Goal: Task Accomplishment & Management: Use online tool/utility

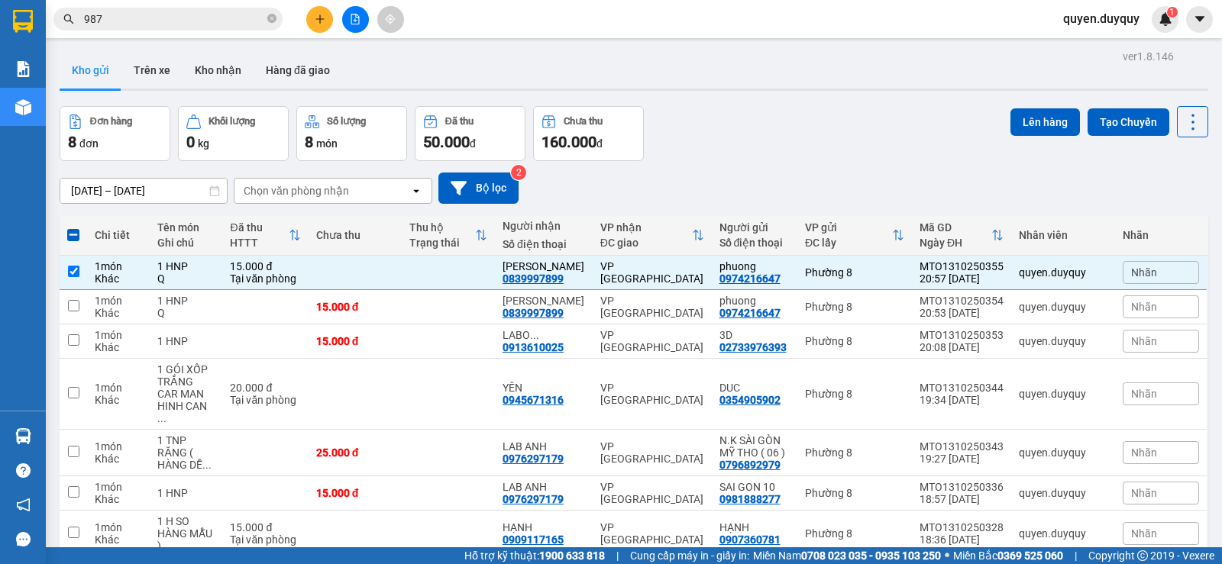
click at [73, 231] on span at bounding box center [73, 235] width 12 height 12
click at [73, 228] on input "checkbox" at bounding box center [73, 228] width 0 height 0
checkbox input "true"
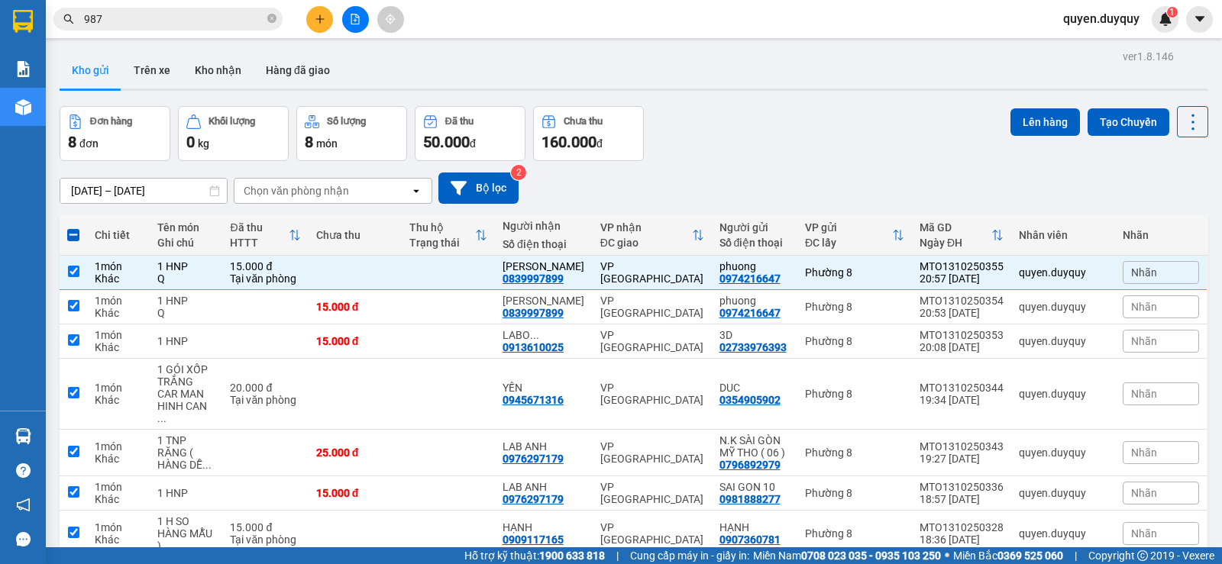
checkbox input "true"
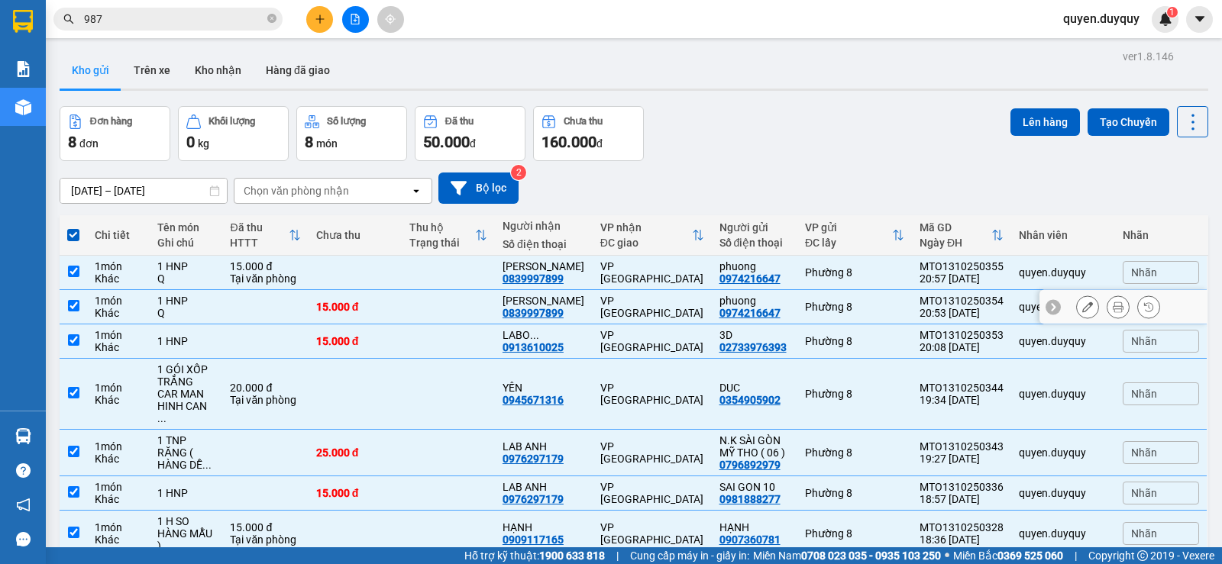
click at [71, 302] on input "checkbox" at bounding box center [73, 305] width 11 height 11
checkbox input "false"
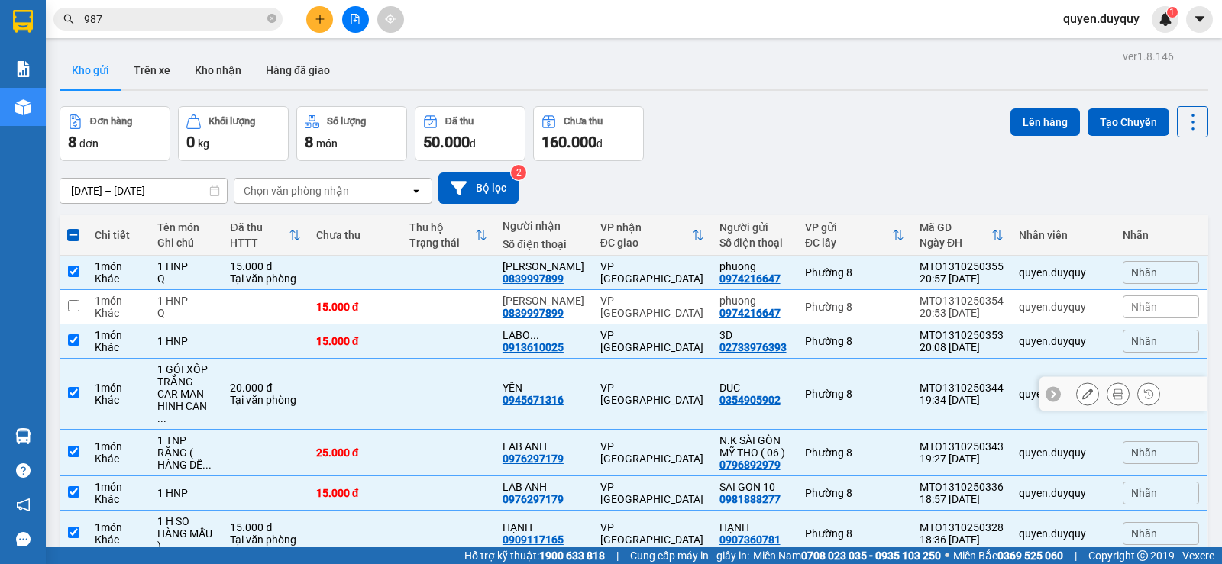
scroll to position [76, 0]
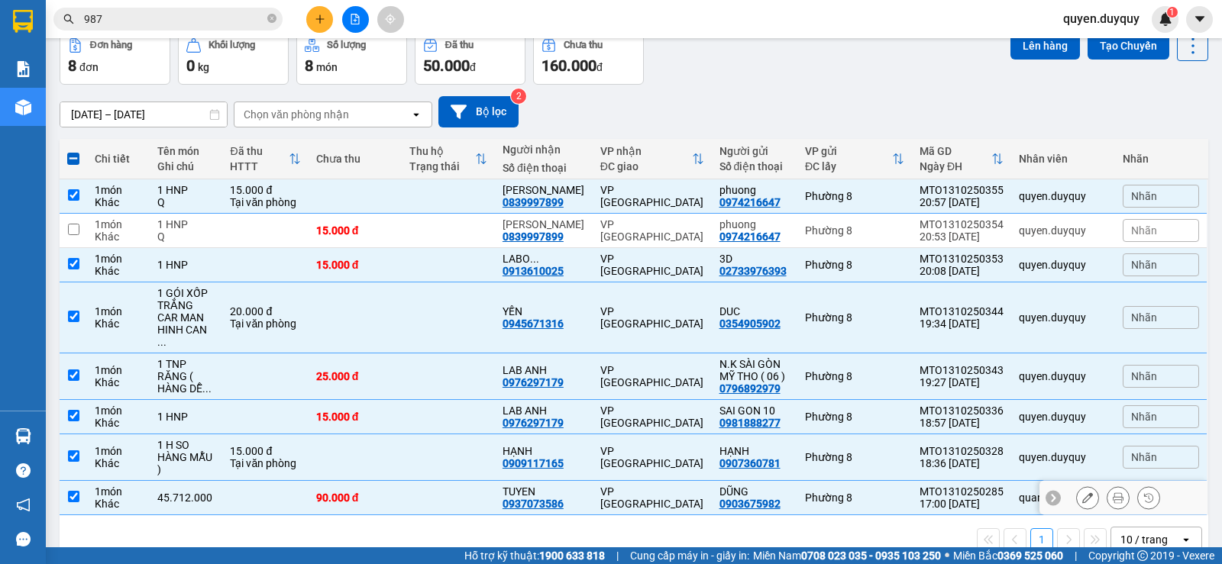
click at [75, 481] on td at bounding box center [73, 498] width 27 height 34
checkbox input "false"
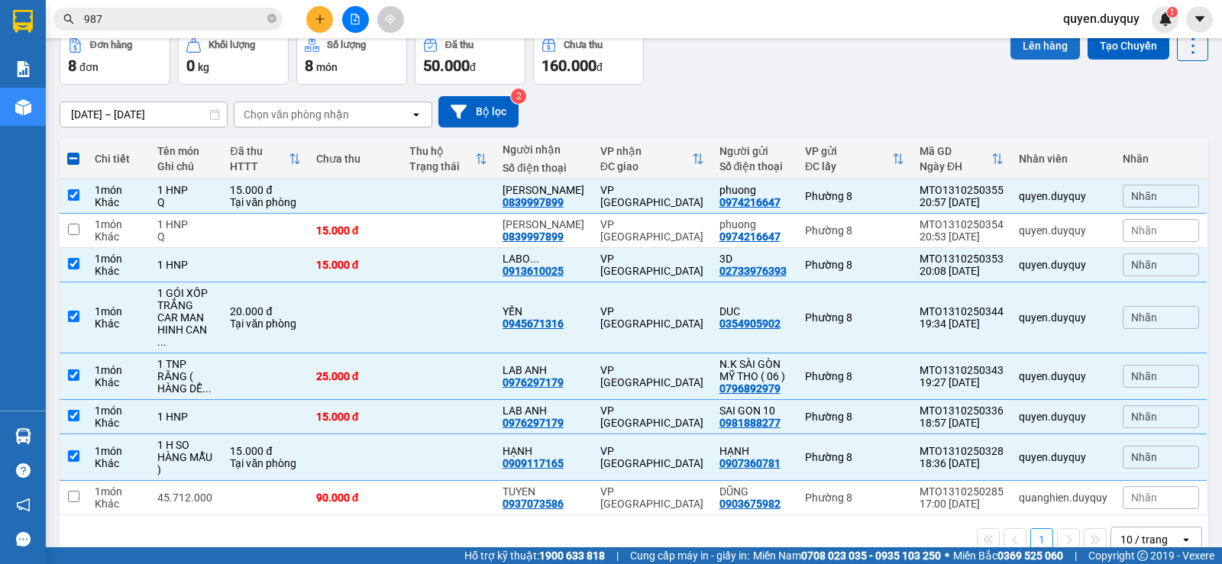
click at [1018, 47] on button "Lên hàng" at bounding box center [1044, 45] width 69 height 27
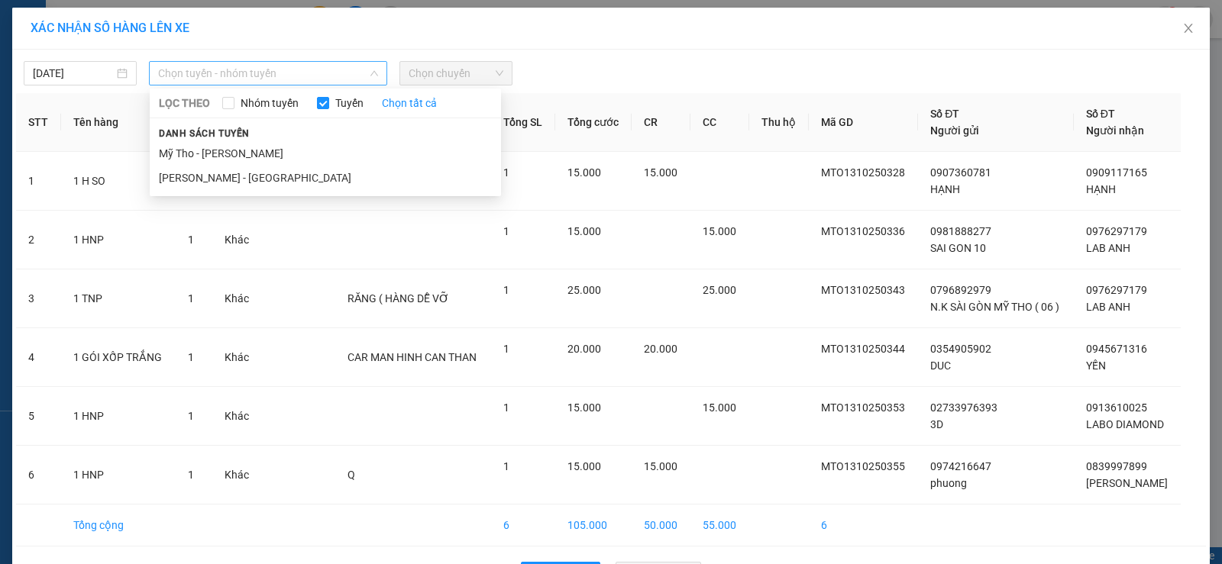
click at [197, 73] on span "Chọn tuyến - nhóm tuyến" at bounding box center [268, 73] width 220 height 23
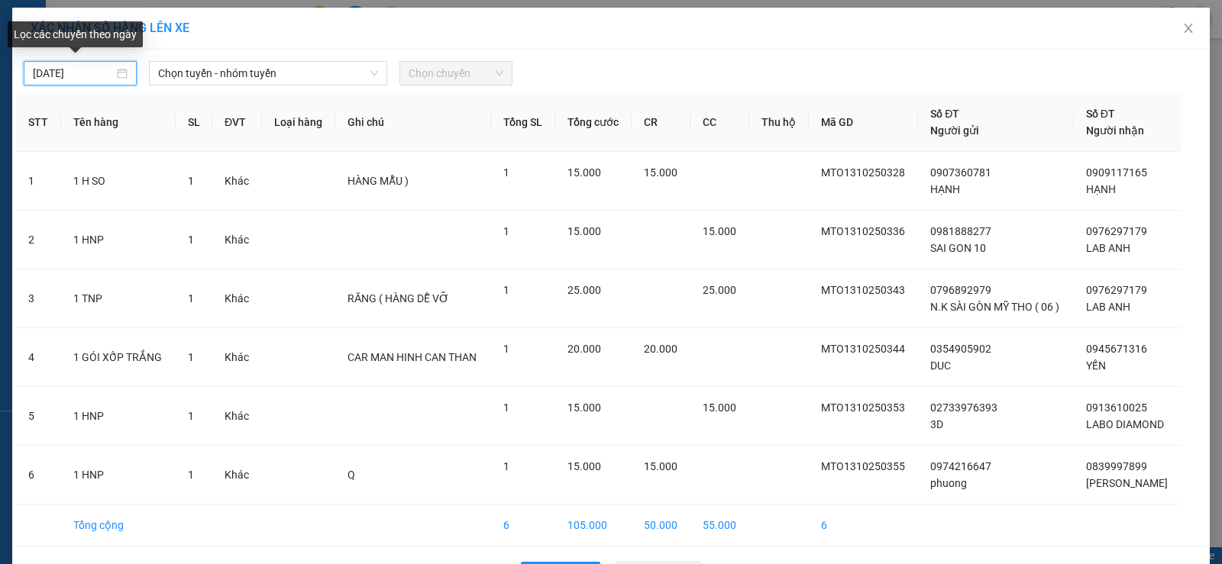
click at [98, 71] on input "[DATE]" at bounding box center [73, 73] width 81 height 17
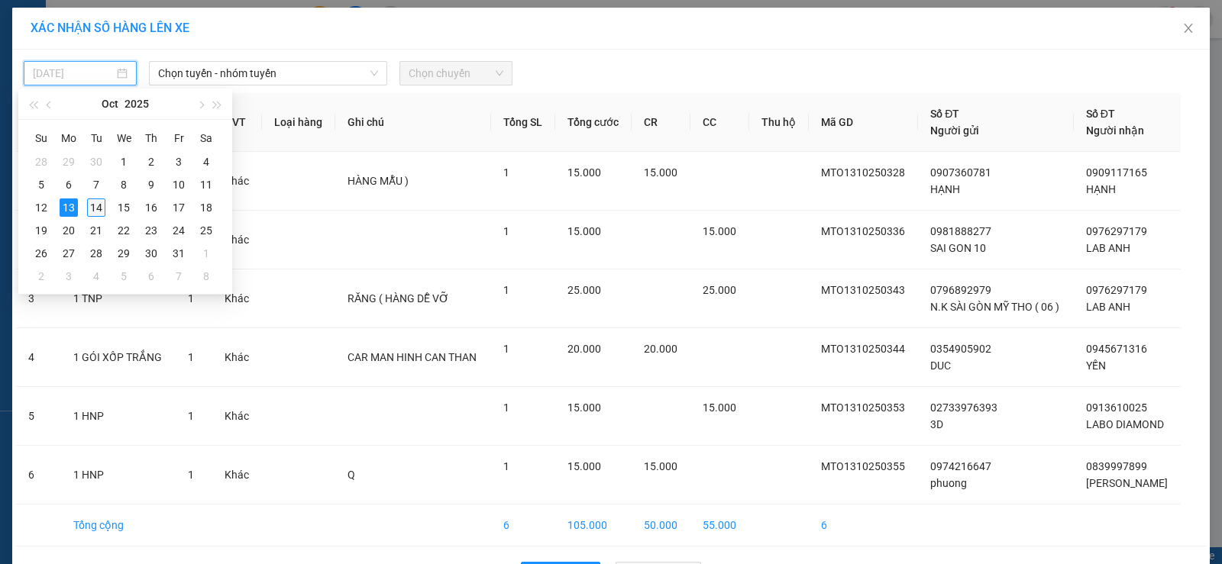
click at [101, 205] on div "14" at bounding box center [96, 208] width 18 height 18
type input "[DATE]"
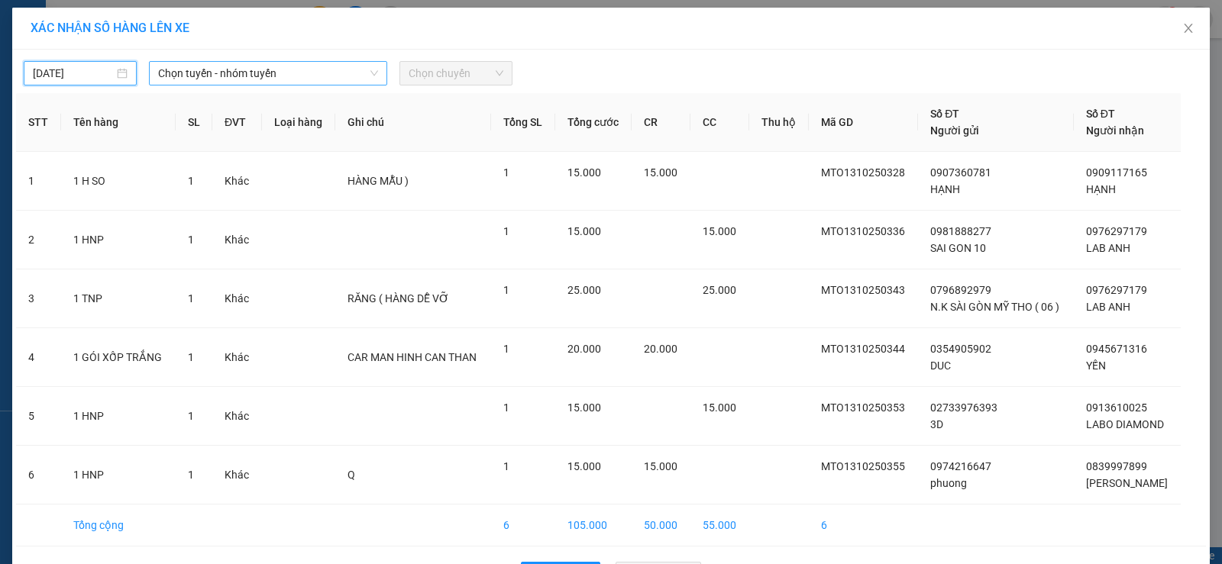
click at [230, 77] on span "Chọn tuyến - nhóm tuyến" at bounding box center [268, 73] width 220 height 23
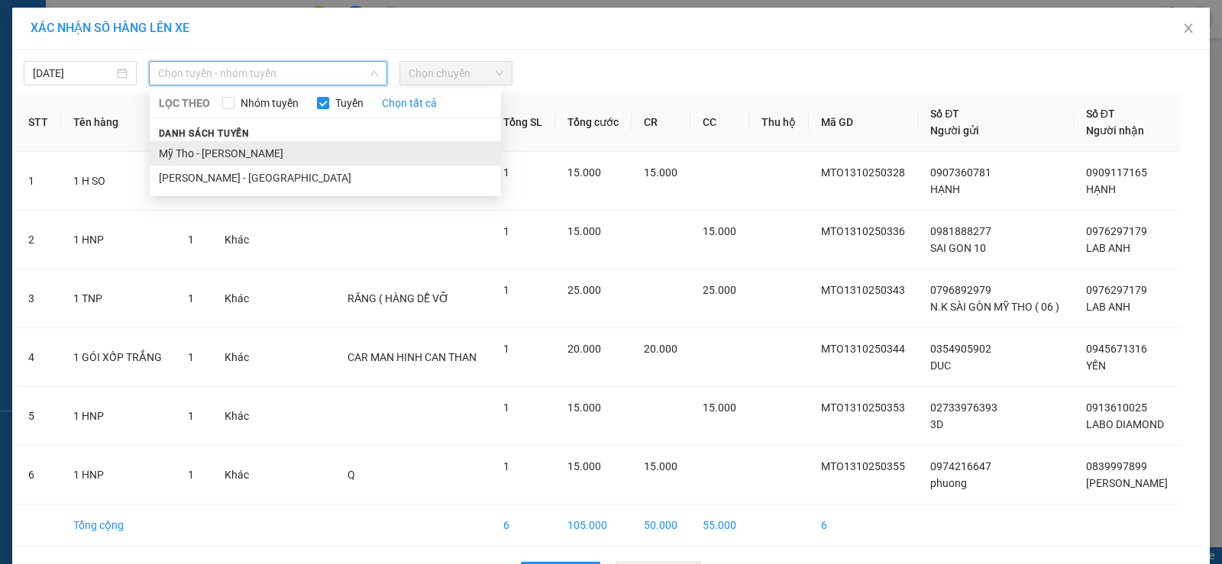
click at [229, 147] on li "Mỹ Tho - [PERSON_NAME]" at bounding box center [325, 153] width 351 height 24
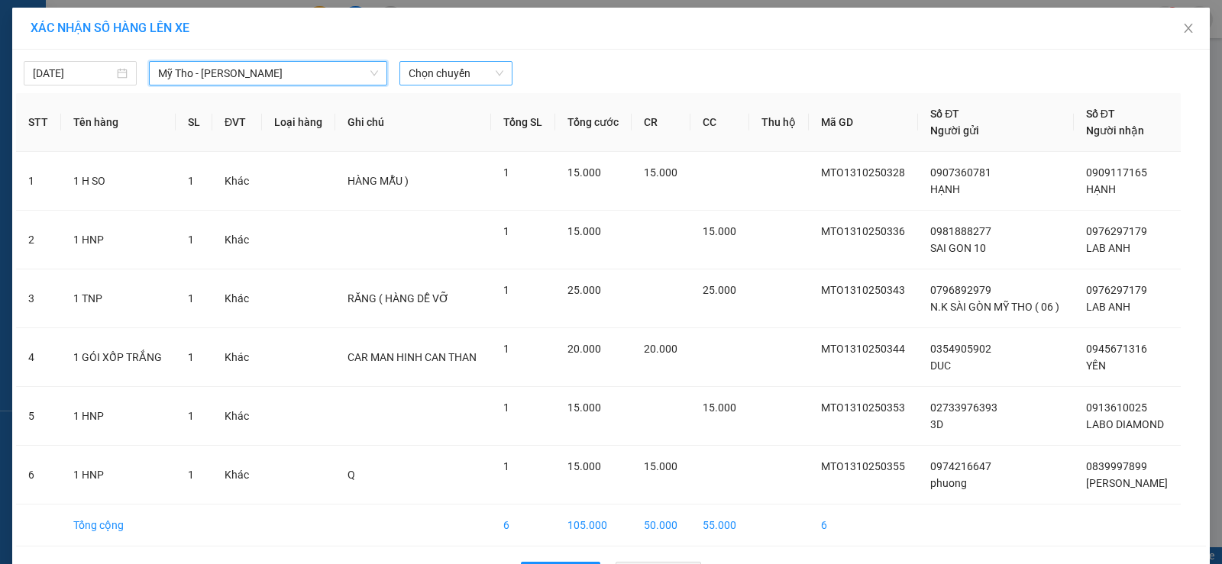
click at [440, 76] on span "Chọn chuyến" at bounding box center [455, 73] width 95 height 23
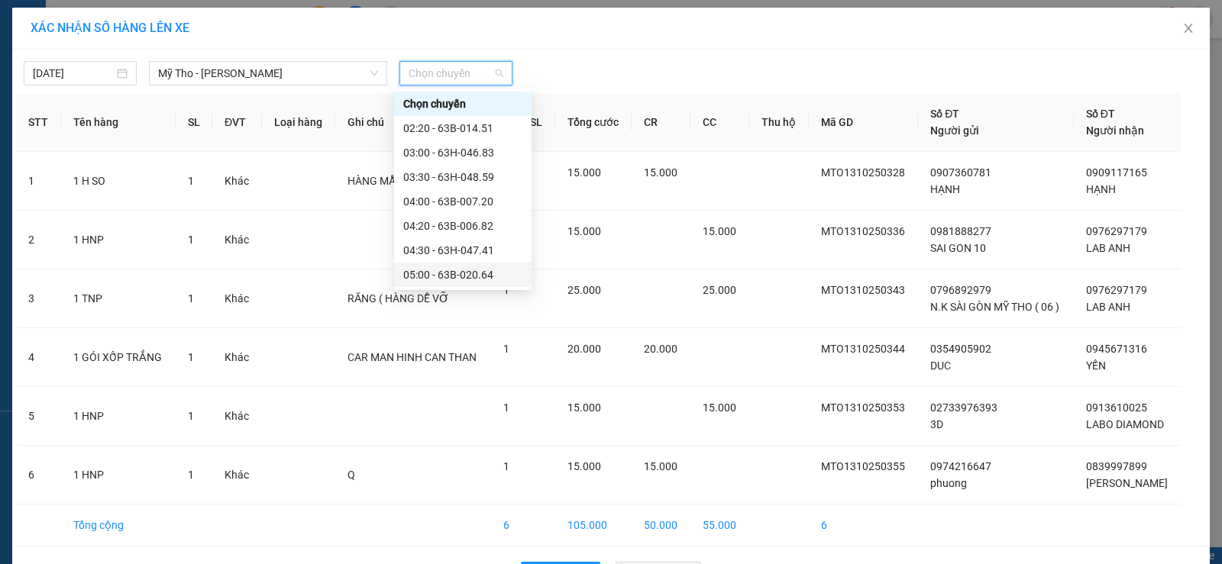
click at [420, 271] on div "05:00 - 63B-020.64" at bounding box center [462, 274] width 119 height 17
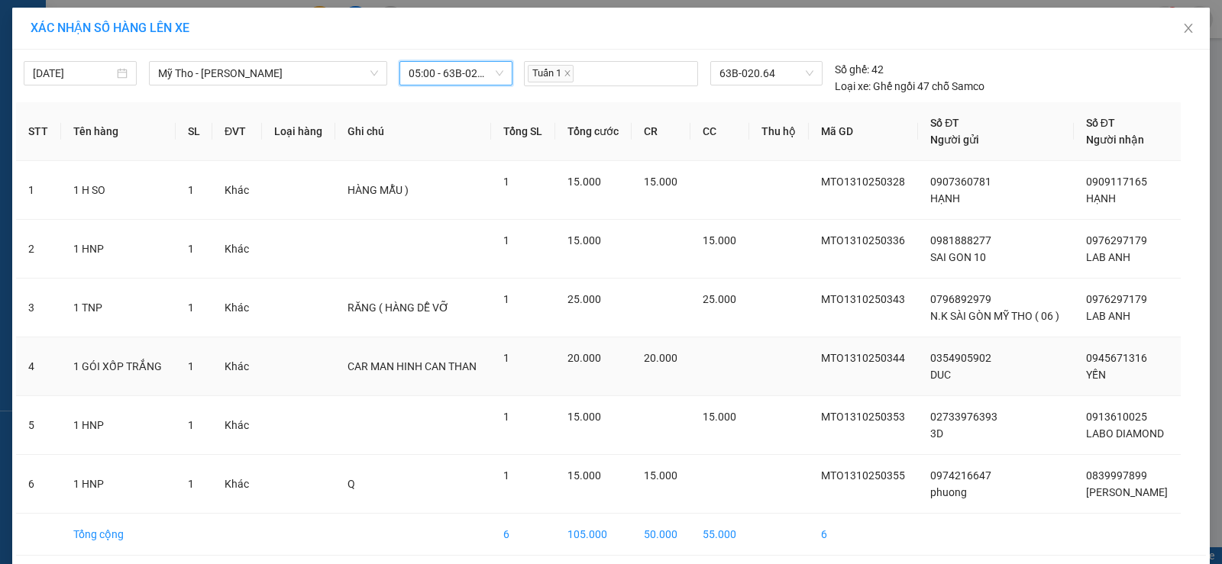
scroll to position [61, 0]
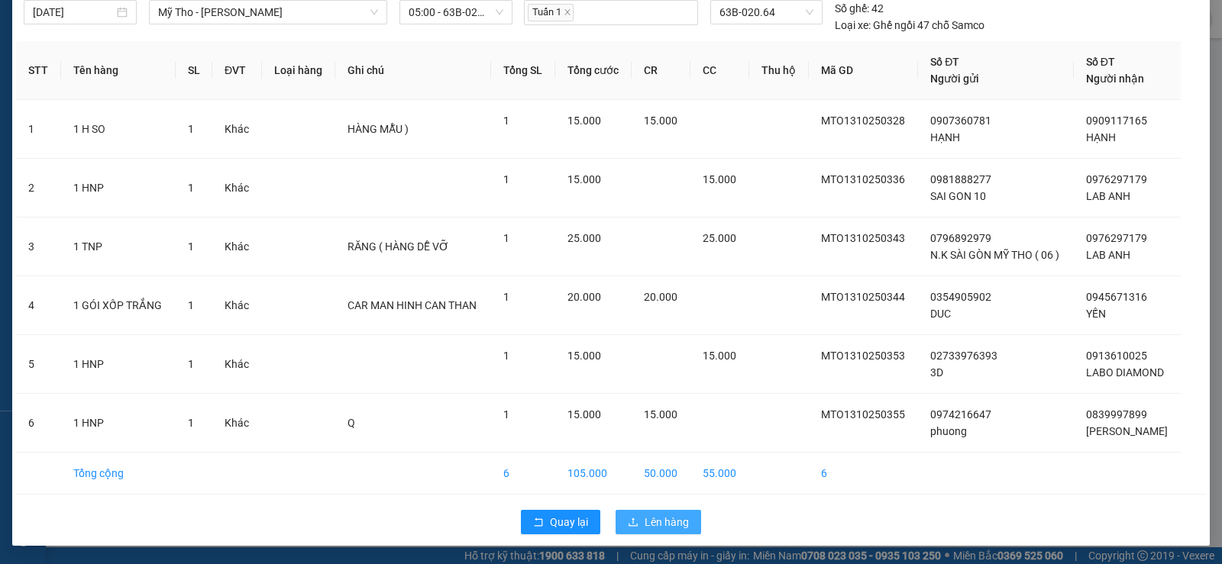
click at [649, 517] on span "Lên hàng" at bounding box center [666, 522] width 44 height 17
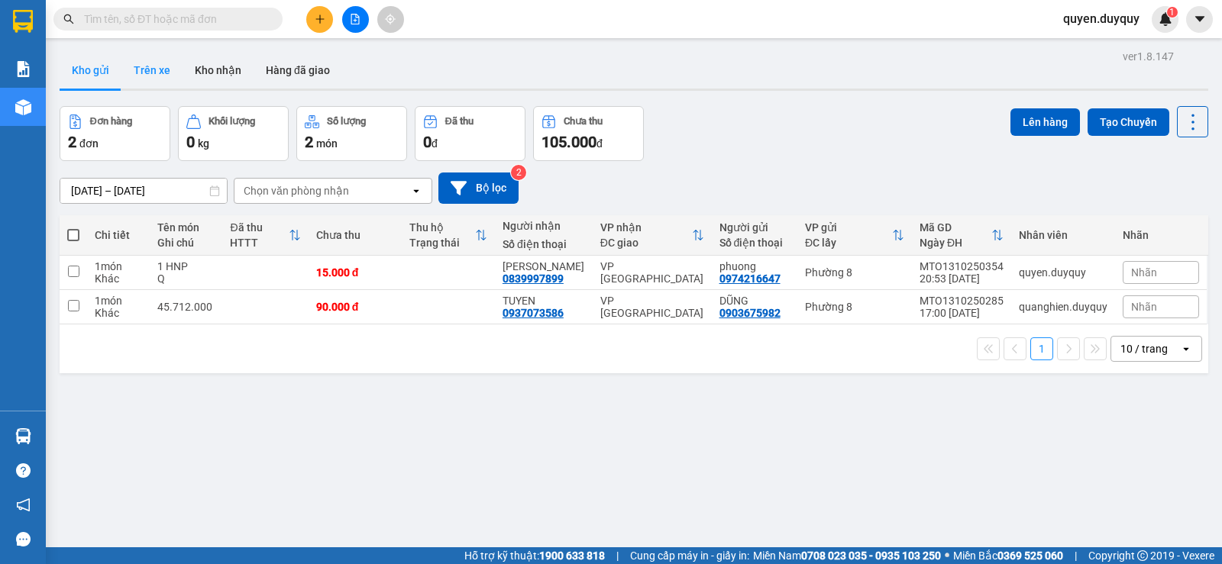
click at [152, 68] on button "Trên xe" at bounding box center [151, 70] width 61 height 37
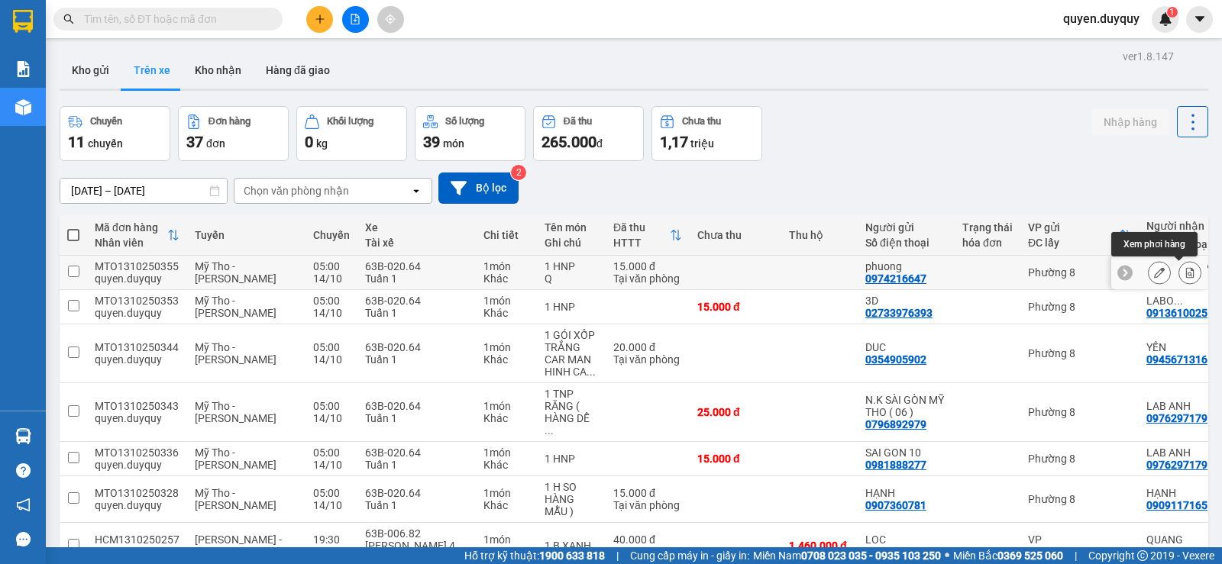
click at [1179, 270] on button at bounding box center [1189, 273] width 21 height 27
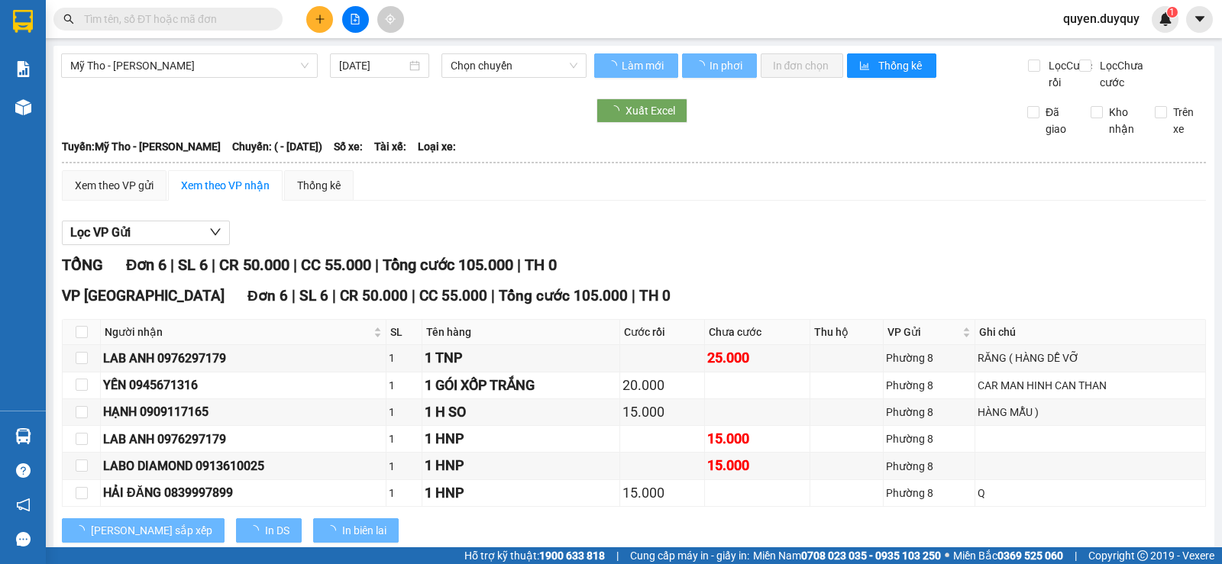
type input "[DATE]"
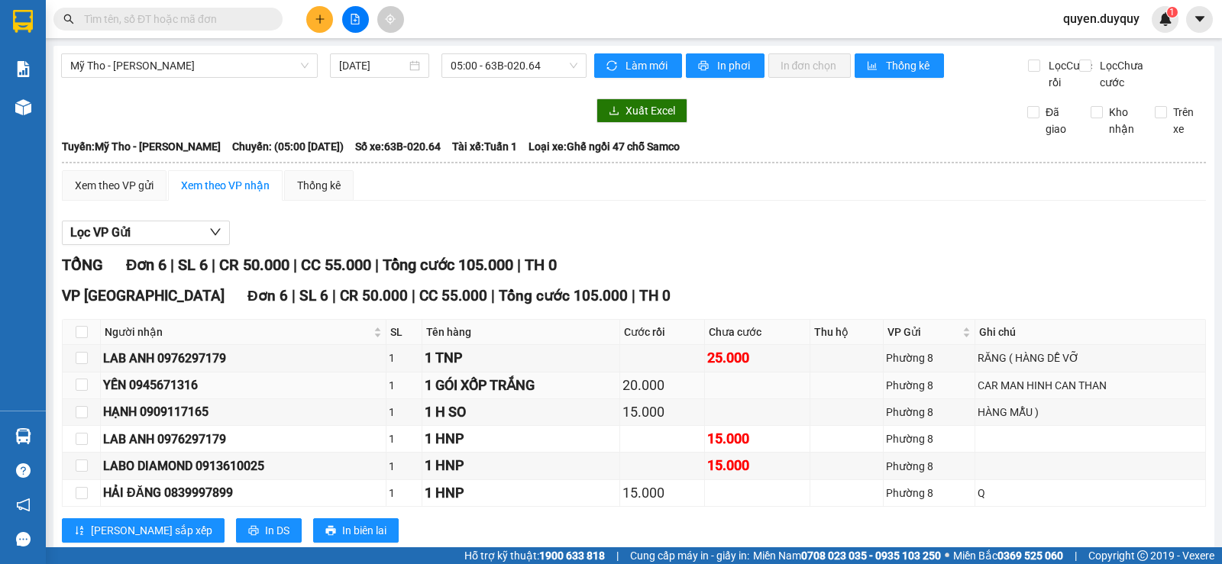
scroll to position [55, 0]
